Goal: Information Seeking & Learning: Learn about a topic

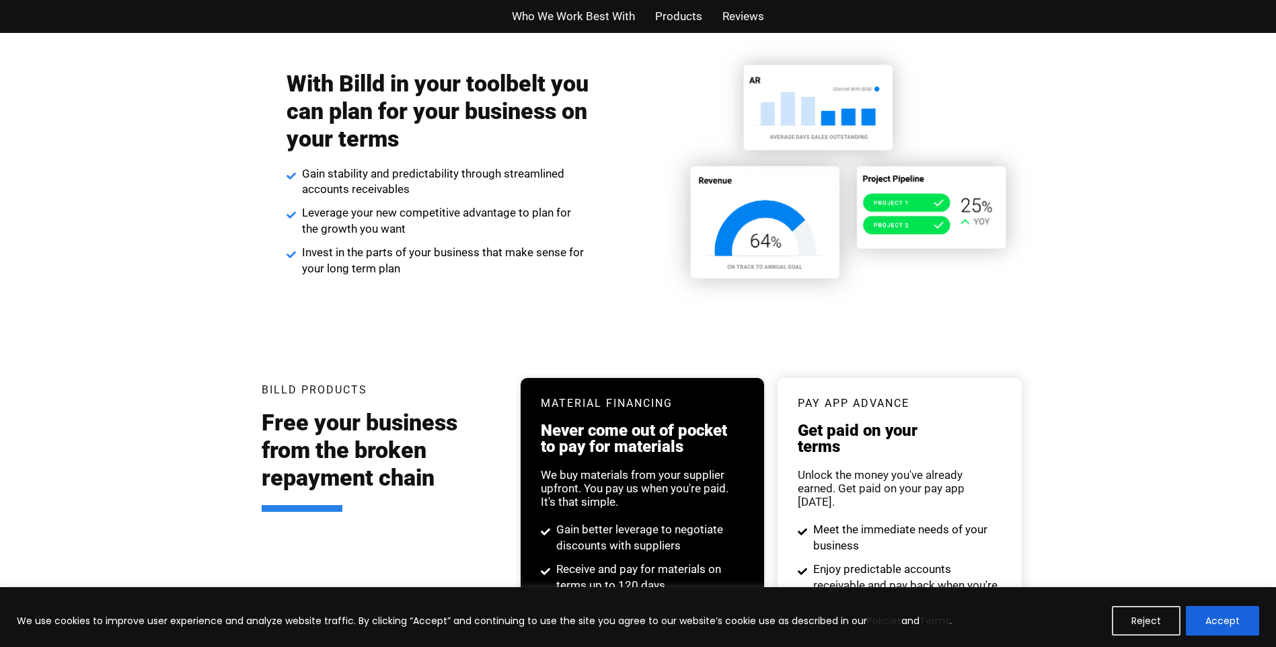
scroll to position [2227, 0]
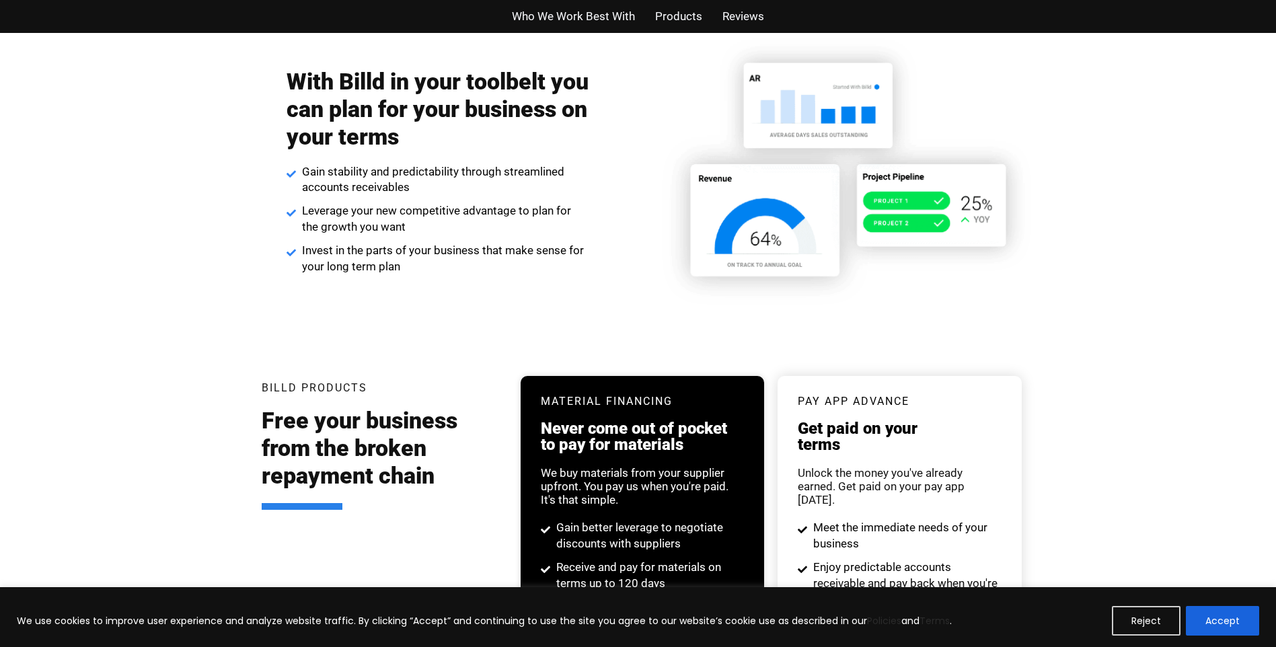
drag, startPoint x: 691, startPoint y: 426, endPoint x: 684, endPoint y: 426, distance: 7.4
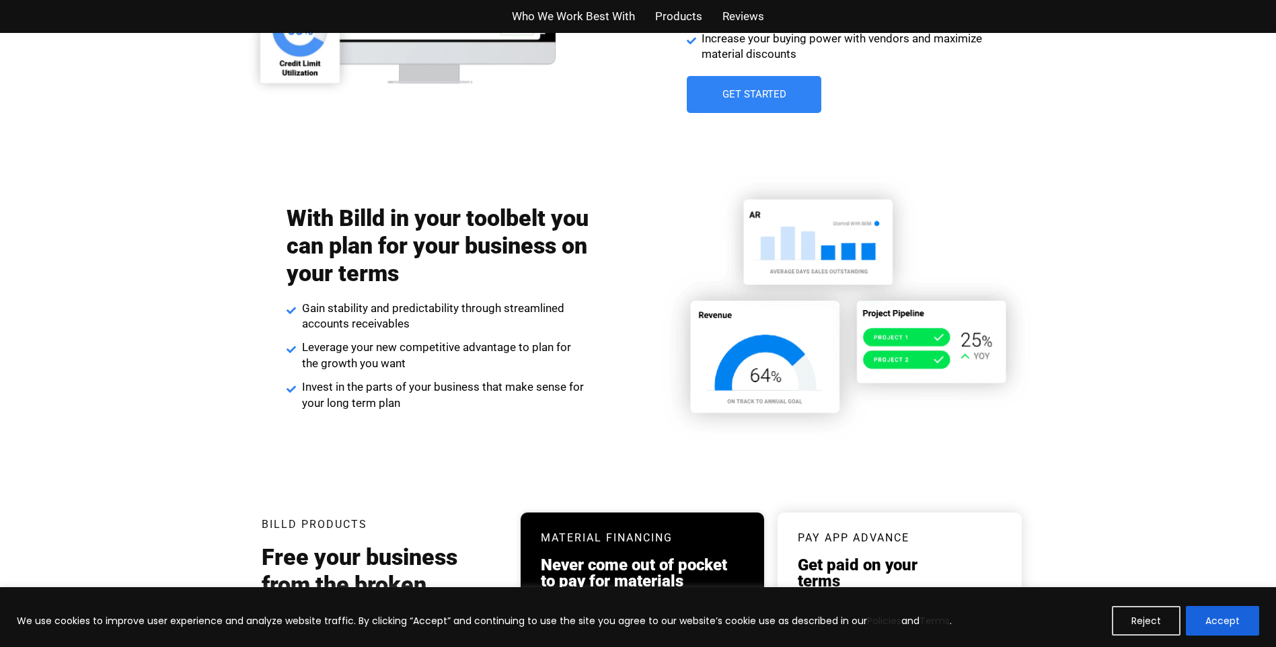
scroll to position [2090, 0]
drag, startPoint x: 499, startPoint y: 389, endPoint x: 447, endPoint y: 366, distance: 56.9
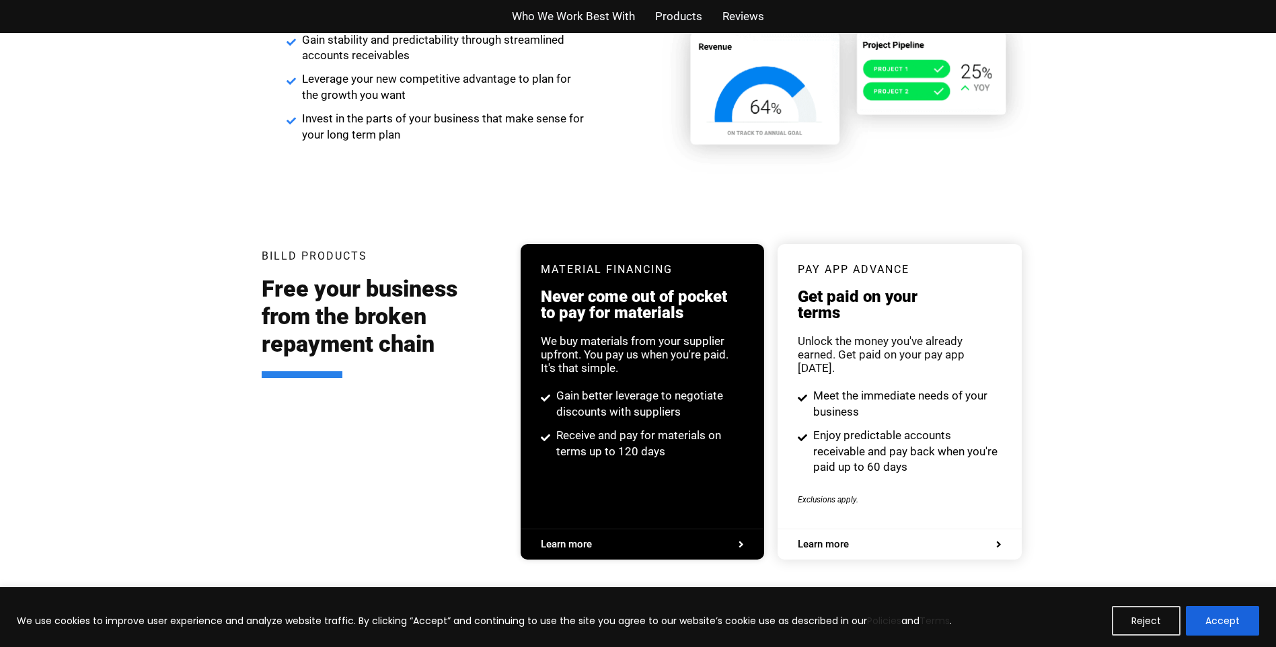
scroll to position [2292, 0]
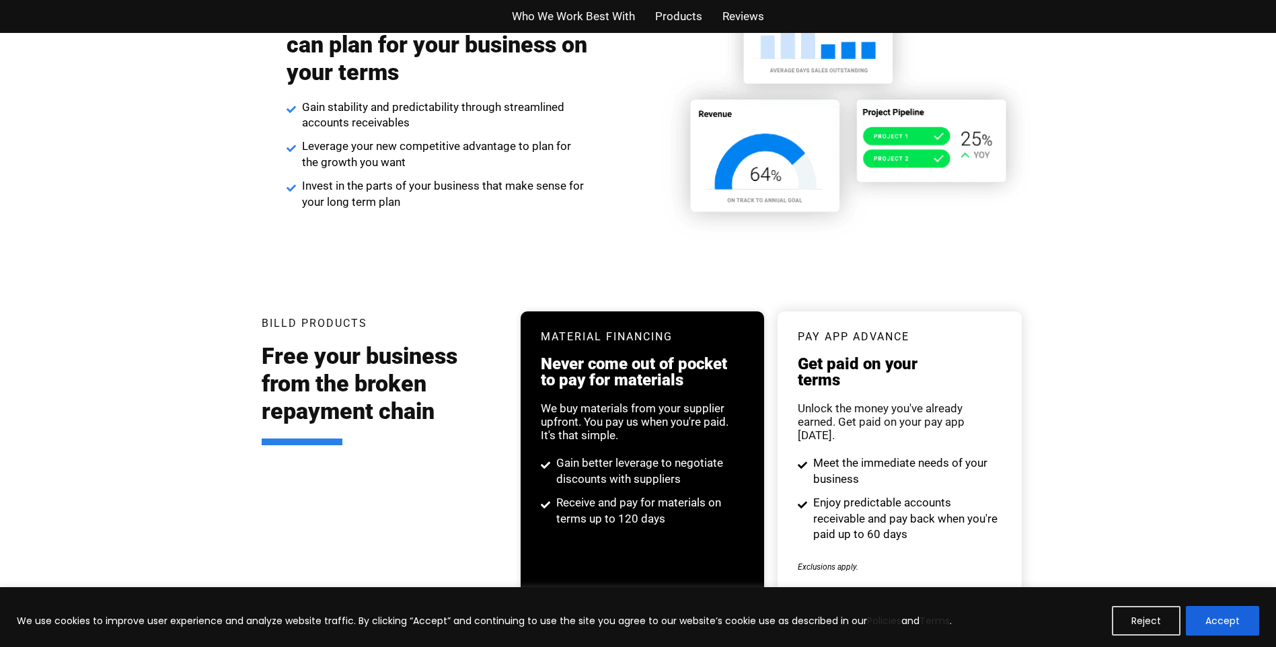
click at [481, 402] on h2 "Free your business from the broken repayment chain" at bounding box center [381, 393] width 239 height 102
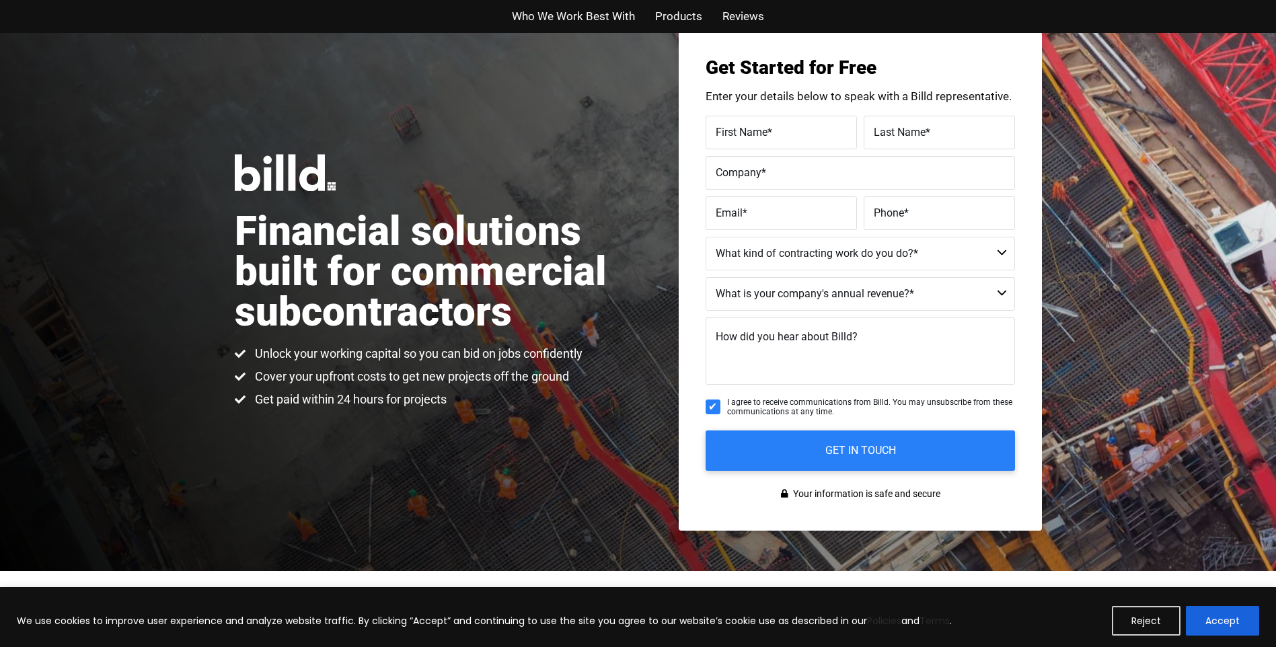
scroll to position [5, 0]
